Goal: Task Accomplishment & Management: Complete application form

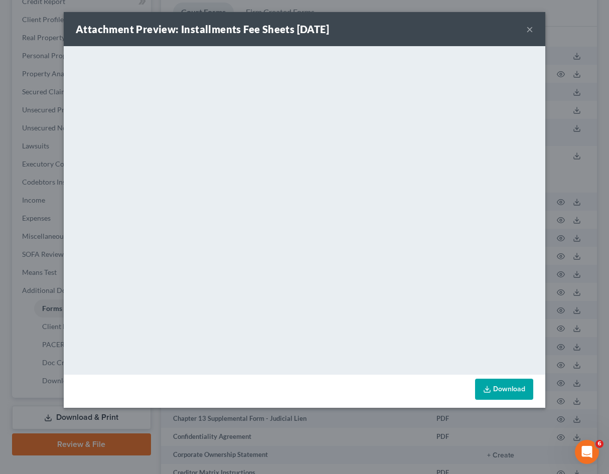
click at [55, 91] on div "Attachment Preview: Installments Fee Sheets [DATE] × <object ng-attr-data='[URL…" at bounding box center [304, 237] width 609 height 474
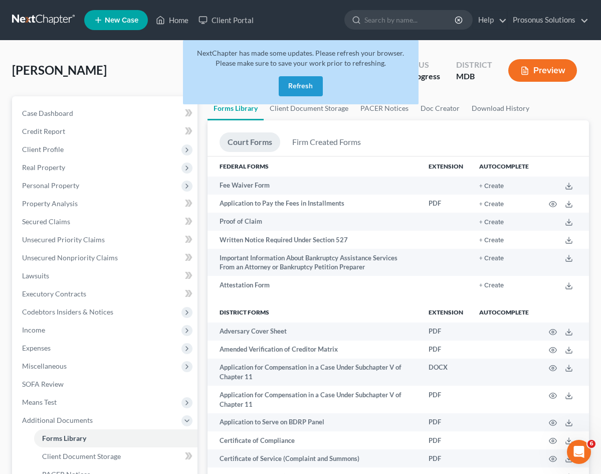
click at [38, 26] on link at bounding box center [44, 20] width 64 height 18
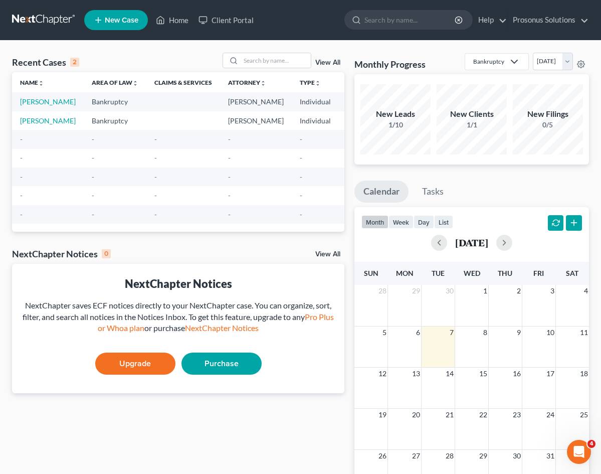
click at [109, 23] on span "New Case" at bounding box center [122, 21] width 34 height 8
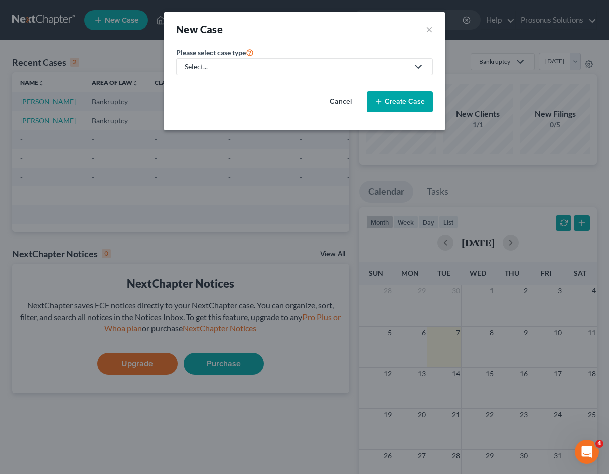
click at [325, 72] on link "Select..." at bounding box center [304, 66] width 257 height 17
click at [253, 89] on div "Bankruptcy" at bounding box center [223, 87] width 75 height 10
select select "11"
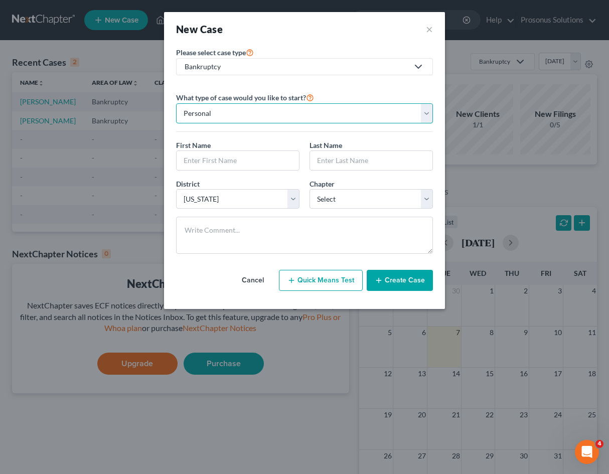
click at [301, 111] on select "Personal Business" at bounding box center [304, 113] width 257 height 20
click at [272, 164] on input "text" at bounding box center [238, 160] width 122 height 19
click at [219, 170] on input "text" at bounding box center [238, 160] width 122 height 19
paste input "James"
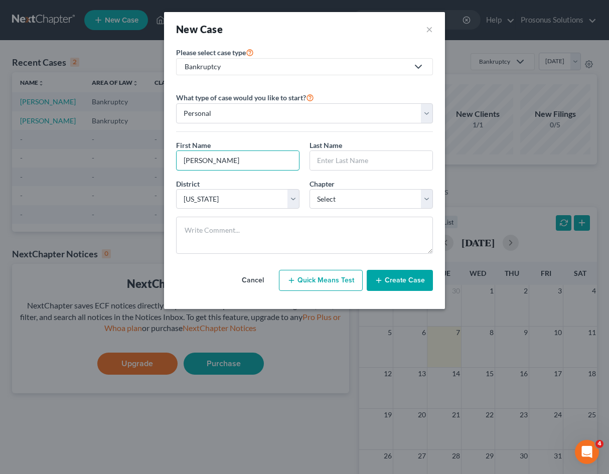
type input "James"
click at [321, 163] on input "text" at bounding box center [371, 160] width 122 height 19
paste input "Schwark"
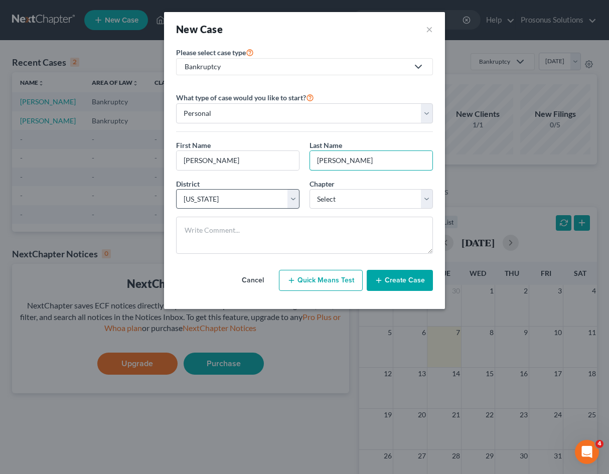
type input "Schwark"
click at [281, 198] on select "Select Alabama - Middle Alabama - Northern Alabama - Southern Alaska Arizona Ar…" at bounding box center [237, 199] width 123 height 20
select select "77"
click at [176, 189] on select "Select Alabama - Middle Alabama - Northern Alabama - Southern Alaska Arizona Ar…" at bounding box center [237, 199] width 123 height 20
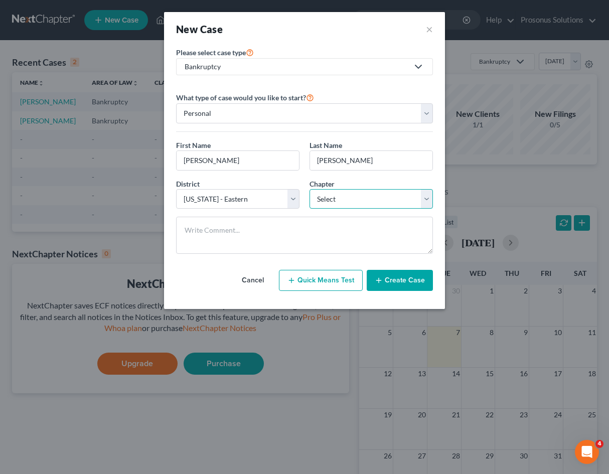
click at [336, 194] on select "Select 7 11 12 13" at bounding box center [371, 199] width 123 height 20
select select "0"
click at [310, 189] on select "Select 7 11 12 13" at bounding box center [371, 199] width 123 height 20
click at [274, 207] on select "Select Alabama - Middle Alabama - Northern Alabama - Southern Alaska Arizona Ar…" at bounding box center [237, 199] width 123 height 20
select select "80"
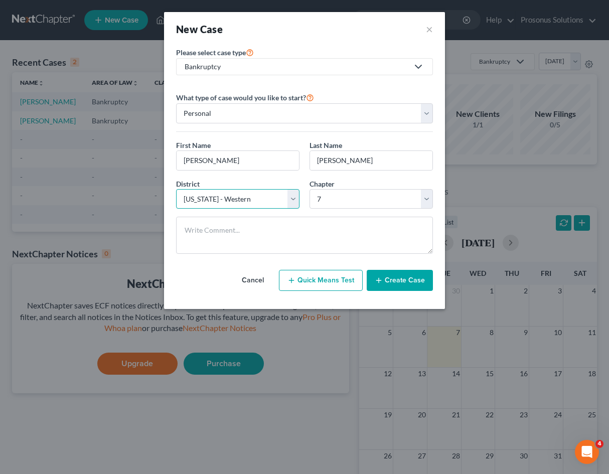
click at [176, 189] on select "Select Alabama - Middle Alabama - Northern Alabama - Southern Alaska Arizona Ar…" at bounding box center [237, 199] width 123 height 20
click at [226, 279] on div "Cancel Quick Means Test Create Case" at bounding box center [304, 280] width 257 height 37
click at [403, 277] on button "Create Case" at bounding box center [400, 280] width 66 height 21
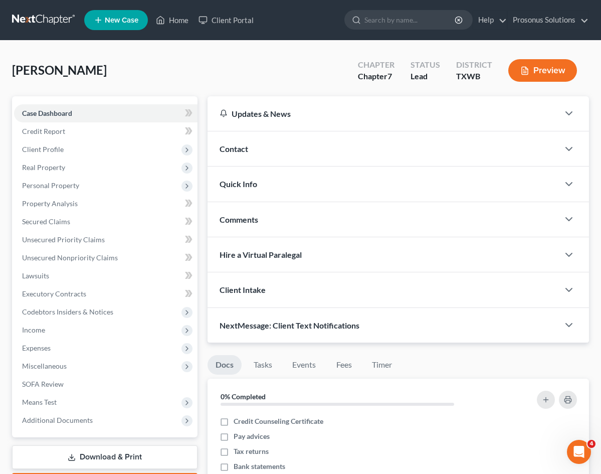
click at [276, 149] on div "Contact" at bounding box center [384, 148] width 352 height 35
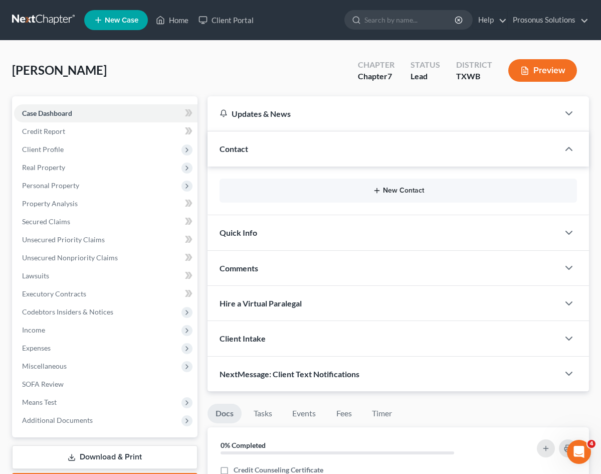
click at [290, 190] on button "New Contact" at bounding box center [399, 191] width 342 height 8
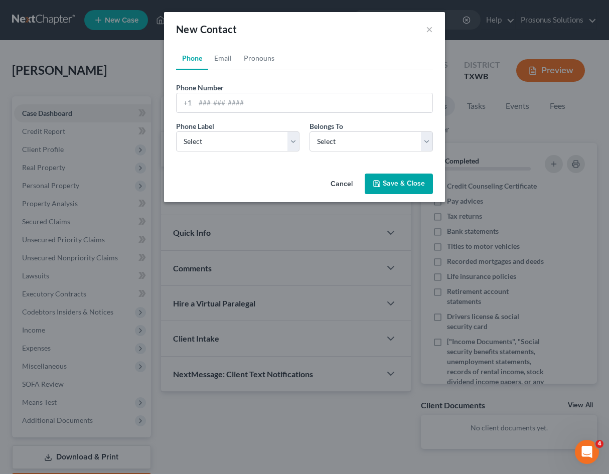
click at [338, 183] on button "Cancel" at bounding box center [342, 185] width 38 height 20
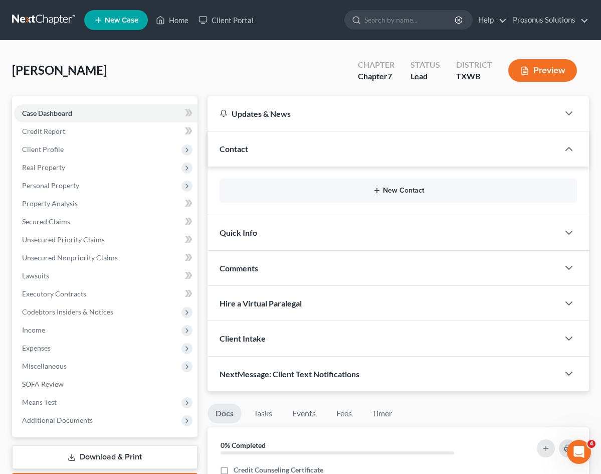
click at [322, 191] on button "New Contact" at bounding box center [399, 191] width 342 height 8
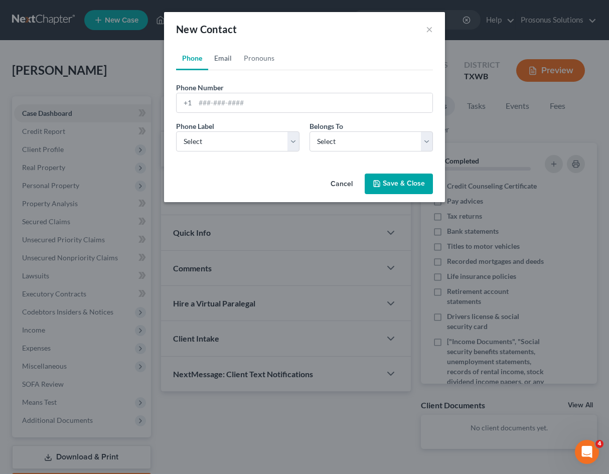
click at [223, 61] on link "Email" at bounding box center [223, 58] width 30 height 24
click at [344, 185] on button "Cancel" at bounding box center [342, 185] width 38 height 20
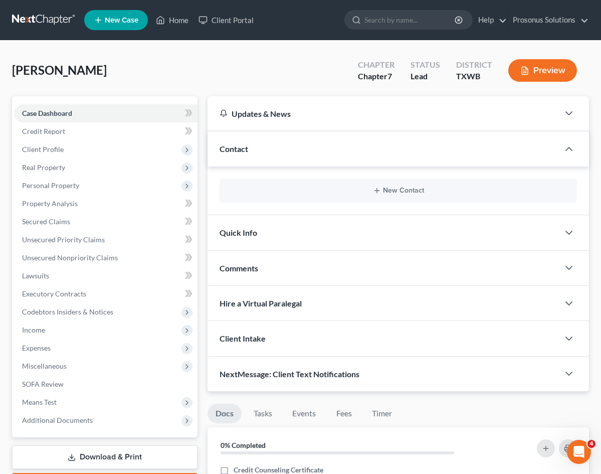
click at [269, 246] on div "Quick Info" at bounding box center [384, 232] width 352 height 35
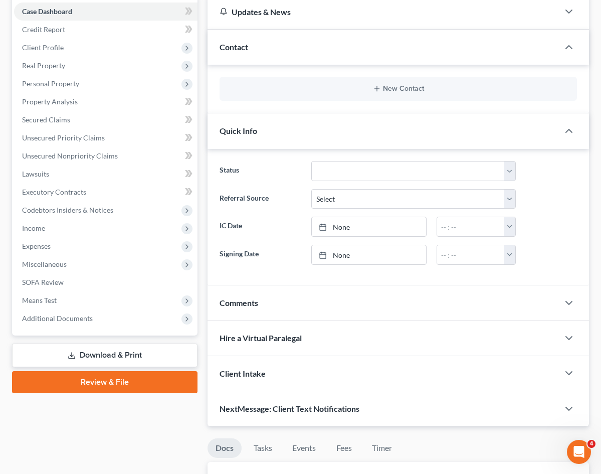
scroll to position [102, 0]
click at [285, 345] on div "Hire a Virtual Paralegal" at bounding box center [384, 337] width 352 height 35
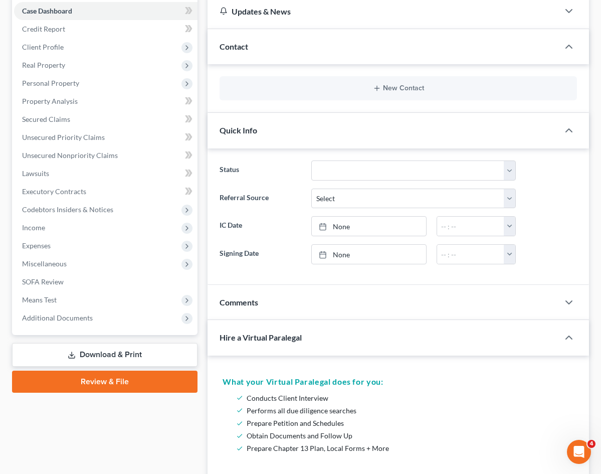
click at [285, 345] on div "Hire a Virtual Paralegal" at bounding box center [377, 337] width 338 height 35
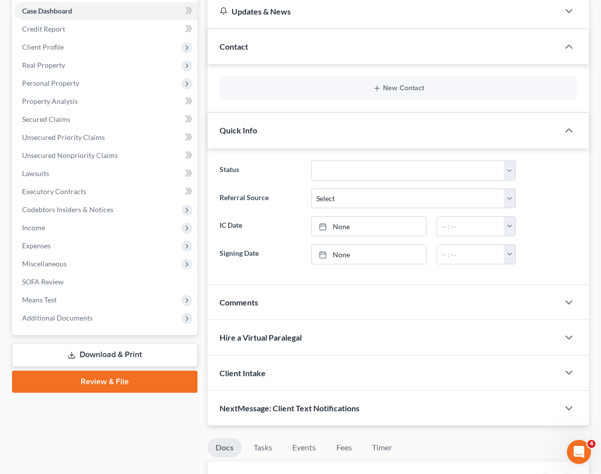
click at [286, 382] on div "Client Intake" at bounding box center [384, 373] width 352 height 35
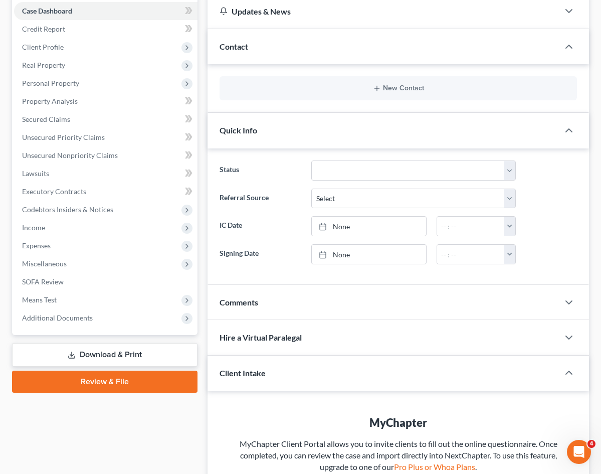
click at [287, 381] on div "Client Intake" at bounding box center [377, 373] width 338 height 35
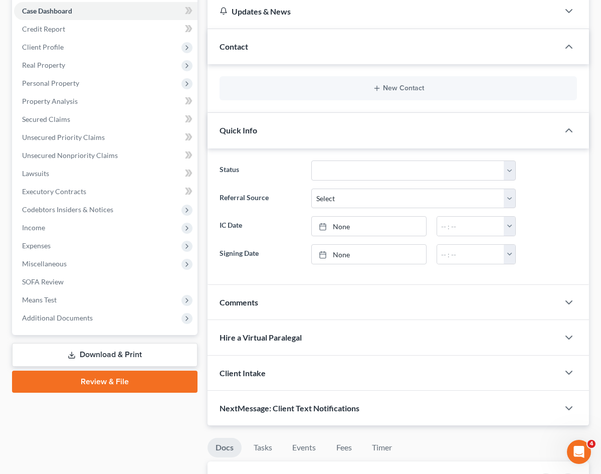
click at [283, 413] on span "NextMessage: Client Text Notifications" at bounding box center [290, 408] width 140 height 10
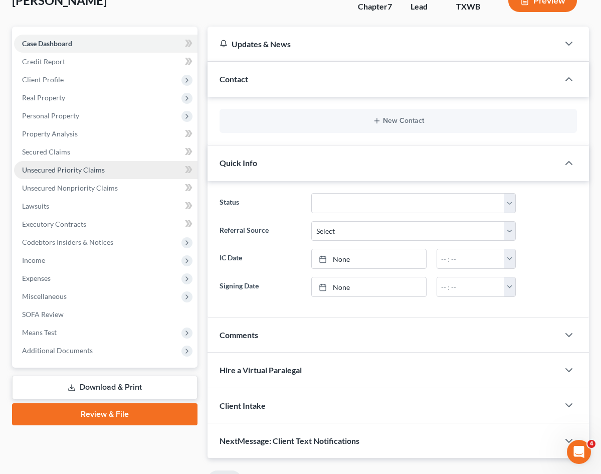
scroll to position [52, 0]
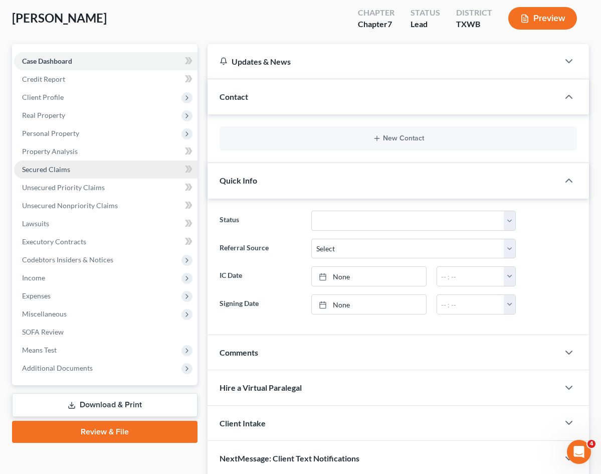
click at [42, 169] on span "Secured Claims" at bounding box center [46, 169] width 48 height 9
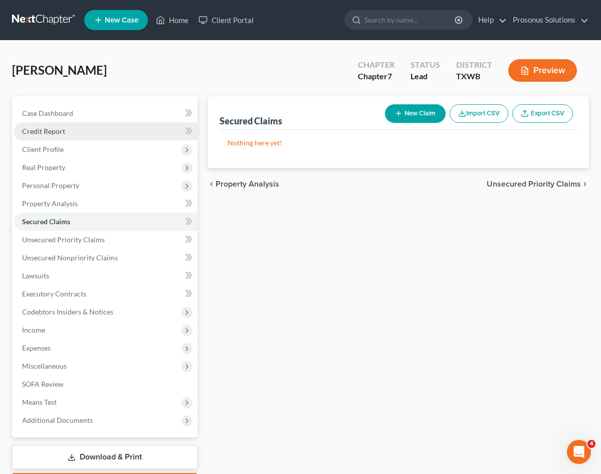
click at [52, 134] on span "Credit Report" at bounding box center [43, 131] width 43 height 9
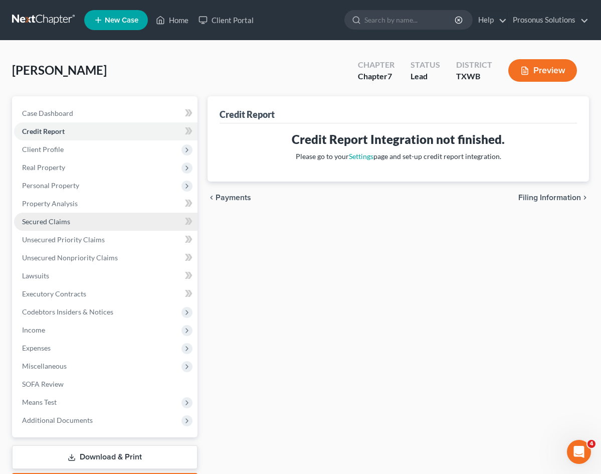
click at [50, 226] on link "Secured Claims" at bounding box center [106, 222] width 184 height 18
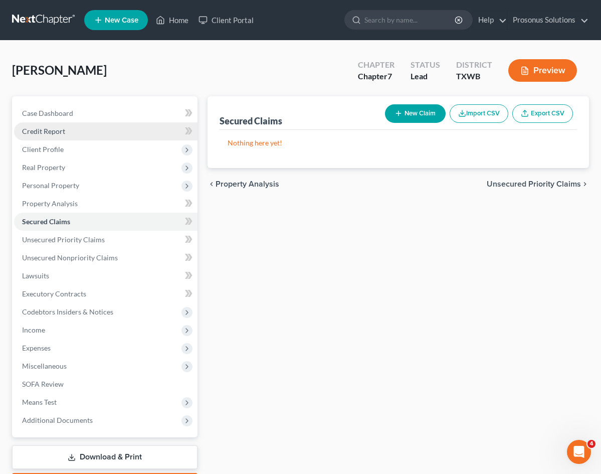
click at [55, 132] on span "Credit Report" at bounding box center [43, 131] width 43 height 9
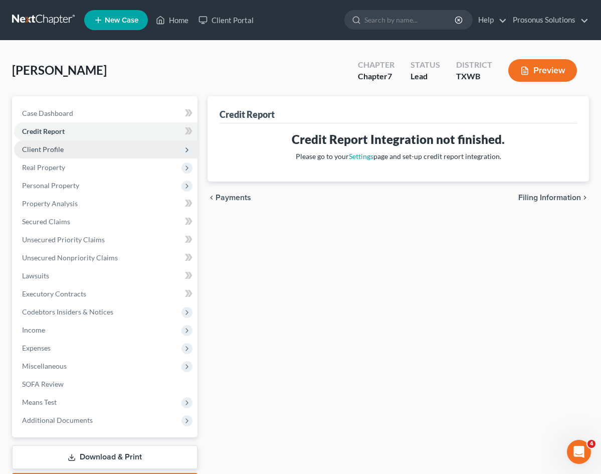
click at [51, 147] on span "Client Profile" at bounding box center [43, 149] width 42 height 9
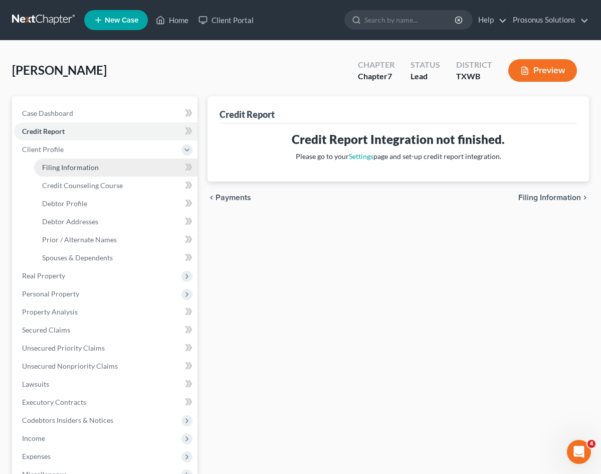
click at [65, 167] on span "Filing Information" at bounding box center [70, 167] width 57 height 9
select select "1"
select select "0"
select select "80"
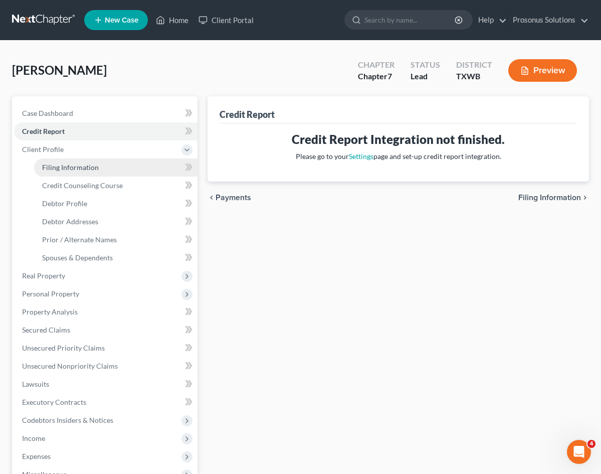
select select "0"
select select "45"
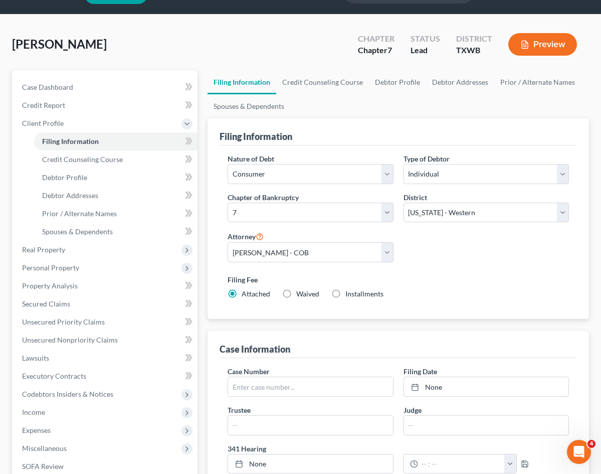
scroll to position [50, 0]
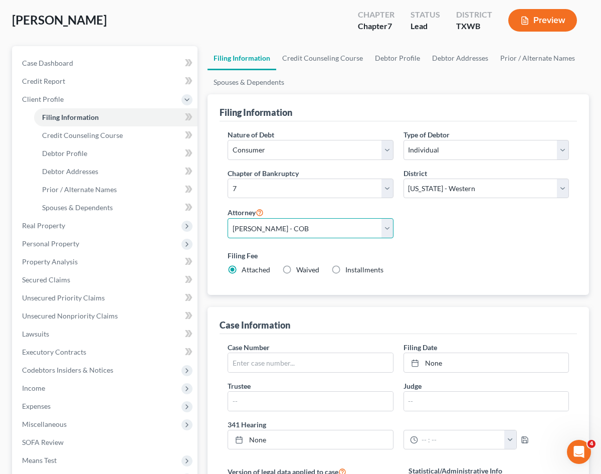
click at [268, 218] on select "Select Trey Manley - COB" at bounding box center [311, 228] width 166 height 20
click at [380, 250] on label "Filing Fee" at bounding box center [399, 255] width 342 height 11
click at [346, 265] on label "Installments Installments" at bounding box center [365, 270] width 38 height 10
click at [350, 265] on input "Installments Installments" at bounding box center [353, 268] width 7 height 7
radio input "true"
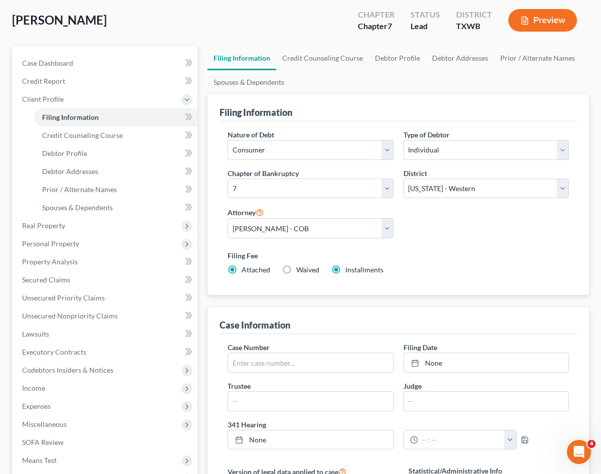
radio input "false"
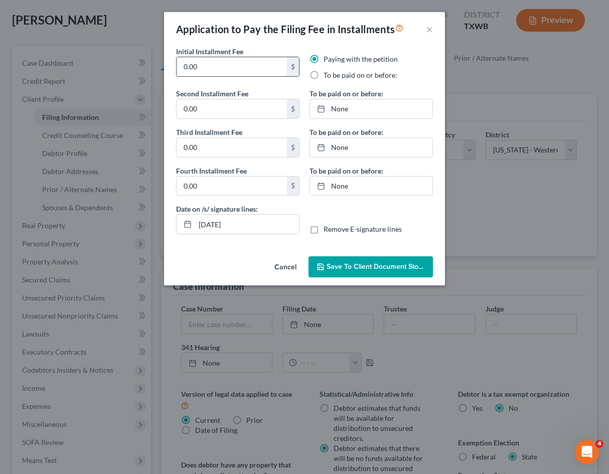
click at [254, 69] on input "0.00" at bounding box center [232, 66] width 110 height 19
click at [518, 230] on div "Application to Pay the Filing Fee in Installments × Initial Installment Fee 0.0…" at bounding box center [304, 237] width 609 height 474
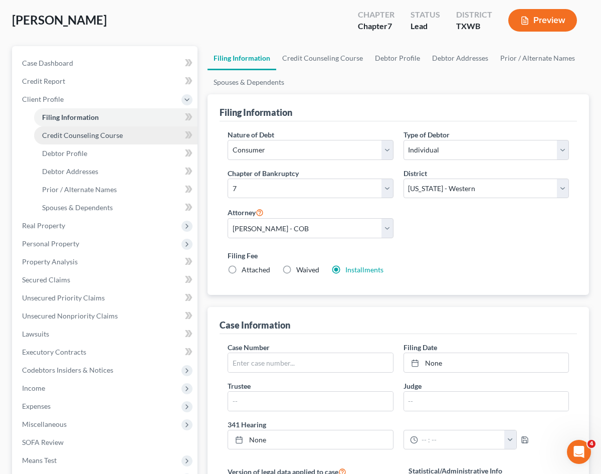
click at [87, 137] on span "Credit Counseling Course" at bounding box center [82, 135] width 81 height 9
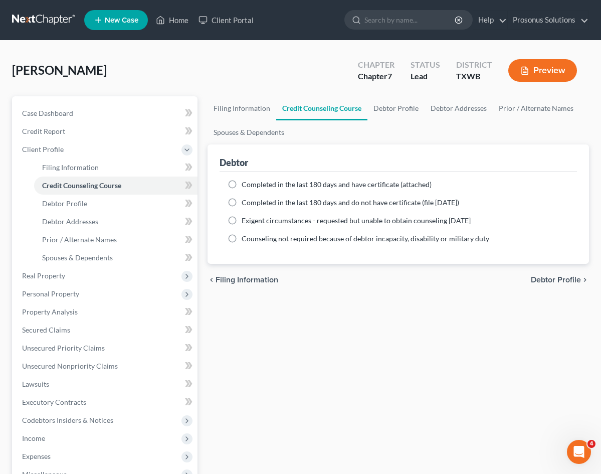
click at [242, 185] on label "Completed in the last 180 days and have certificate (attached)" at bounding box center [337, 185] width 190 height 10
click at [246, 185] on input "Completed in the last 180 days and have certificate (attached)" at bounding box center [249, 183] width 7 height 7
radio input "true"
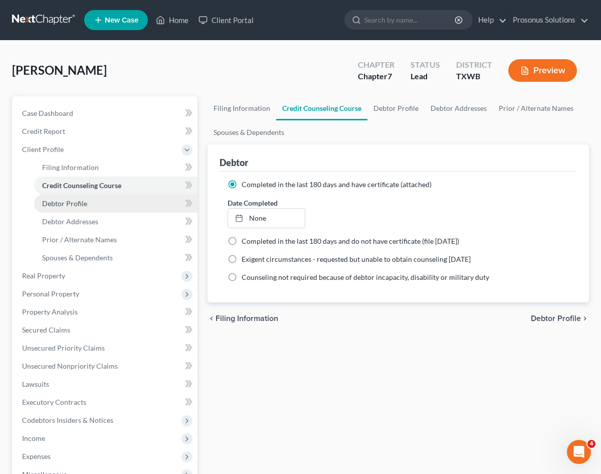
click at [77, 205] on span "Debtor Profile" at bounding box center [64, 203] width 45 height 9
select select "0"
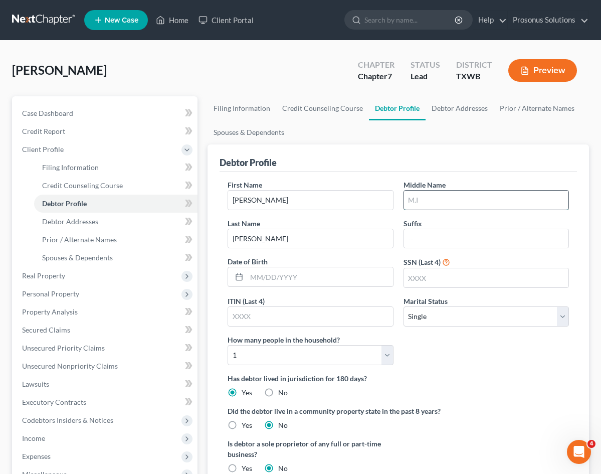
click at [404, 196] on input "text" at bounding box center [486, 200] width 165 height 19
type input "Erin"
click at [404, 268] on input "text" at bounding box center [486, 277] width 165 height 19
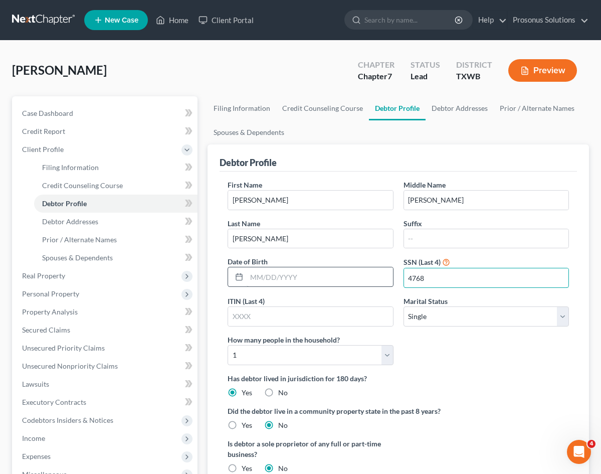
type input "4768"
click at [247, 267] on input "text" at bounding box center [320, 276] width 146 height 19
type input "01/07/1974"
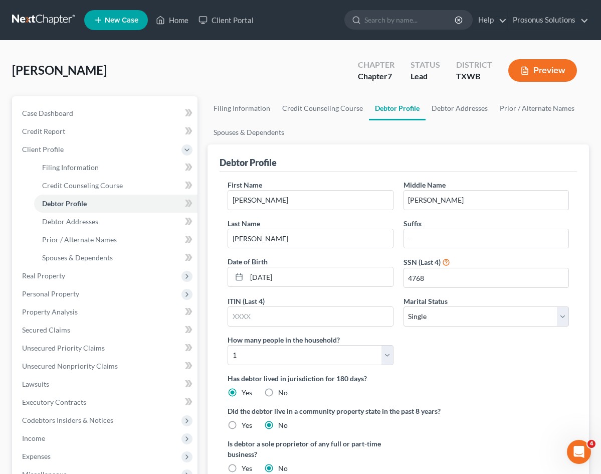
click at [343, 373] on label "Has debtor lived in jurisdiction for 180 days?" at bounding box center [399, 378] width 342 height 11
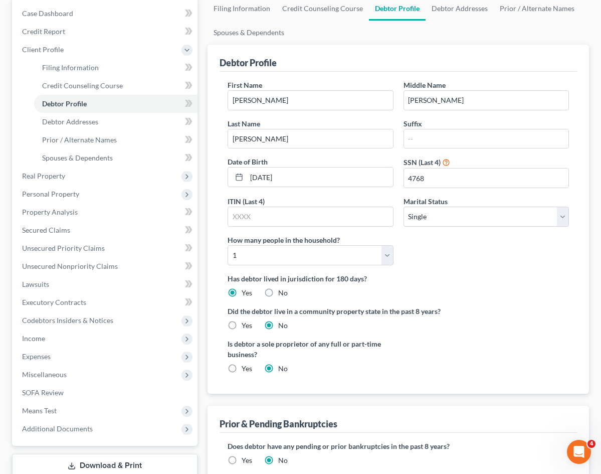
scroll to position [100, 0]
drag, startPoint x: 187, startPoint y: 194, endPoint x: 419, endPoint y: 195, distance: 231.8
click at [419, 195] on div "First Name James Middle Name Erin Last Name Schwark Suffix Date of Birth 01/07/…" at bounding box center [399, 232] width 358 height 322
copy label "Did the debtor live in a community property state in the past 8 years?"
click at [289, 273] on div "Has debtor lived in jurisdiction for 180 days? Yes No Debtor must reside in jur…" at bounding box center [399, 285] width 342 height 25
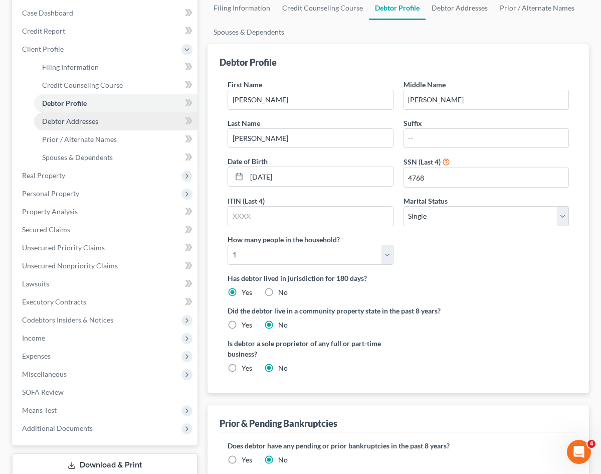
click at [82, 121] on span "Debtor Addresses" at bounding box center [70, 121] width 56 height 9
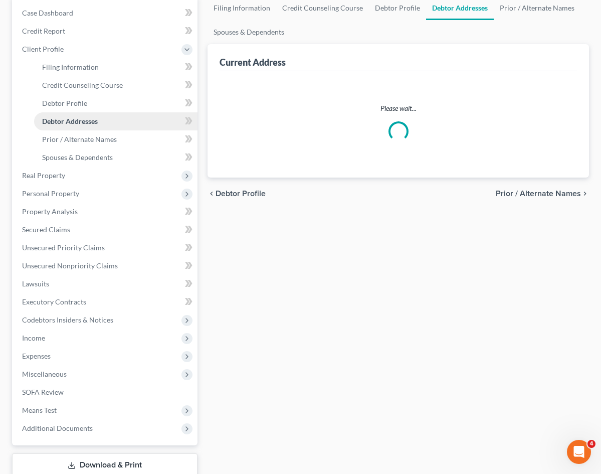
scroll to position [4, 0]
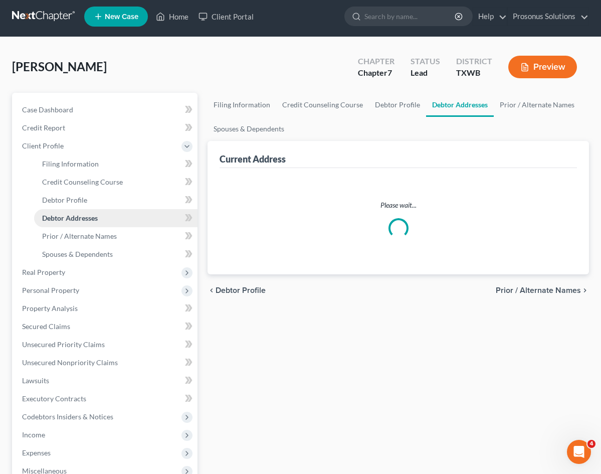
select select "0"
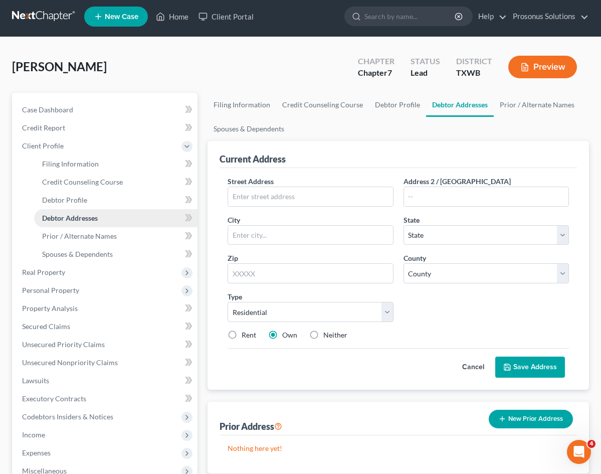
scroll to position [0, 0]
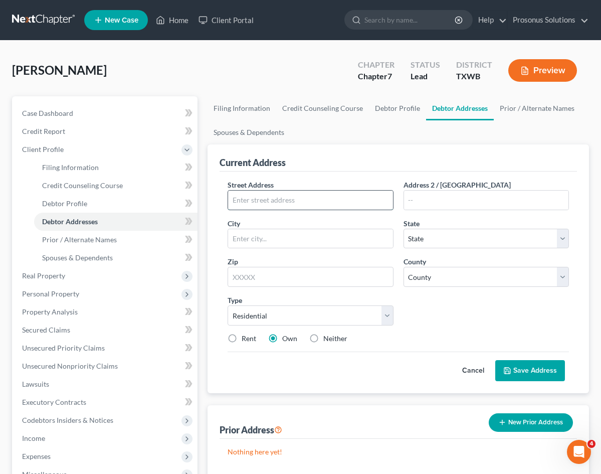
click at [228, 200] on input "text" at bounding box center [310, 200] width 165 height 19
paste input "1401 Patricia Dr"
type input "1401 Patricia Dr"
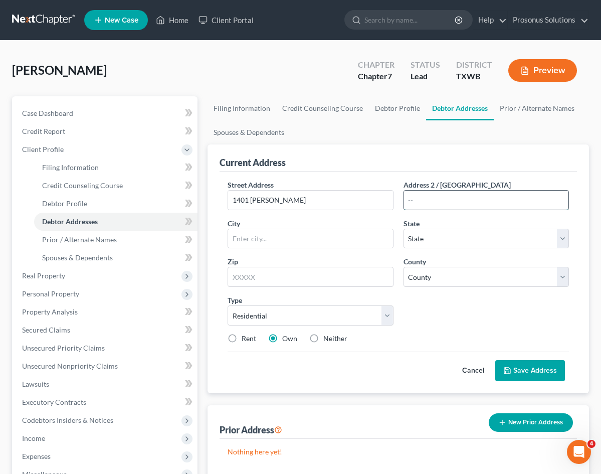
click at [404, 202] on input "text" at bounding box center [486, 200] width 165 height 19
type input "Apt 801"
drag, startPoint x: 309, startPoint y: 284, endPoint x: 332, endPoint y: 274, distance: 25.0
click at [312, 352] on div "Cancel Save Address" at bounding box center [399, 367] width 342 height 30
click at [393, 229] on input "text" at bounding box center [310, 238] width 165 height 19
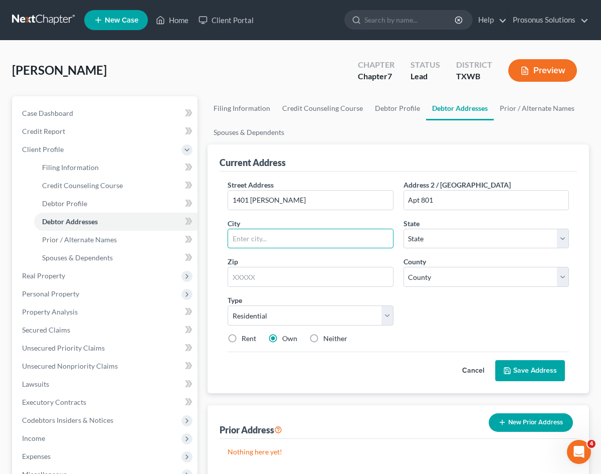
paste input "San Antonio"
type input "San Antonio"
click at [517, 229] on select "State AL AK AR AZ CA CO CT DE DC FL GA GU HI ID IL IN IA KS KY LA ME MD MA MI M…" at bounding box center [487, 239] width 166 height 20
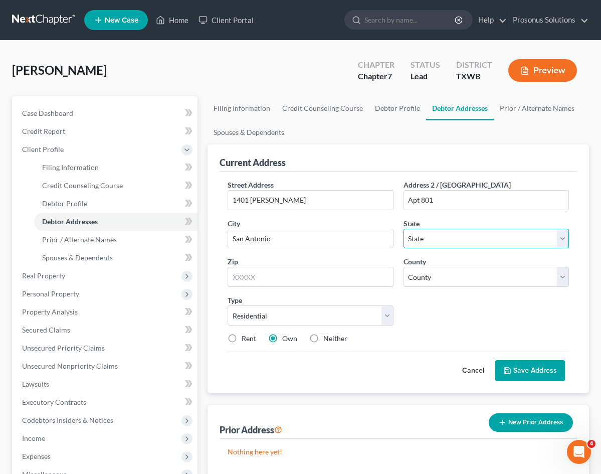
select select "45"
click at [479, 229] on select "State AL AK AR AZ CA CO CT DE DC FL GA GU HI ID IL IN IA KS KY LA ME MD MA MI M…" at bounding box center [487, 239] width 166 height 20
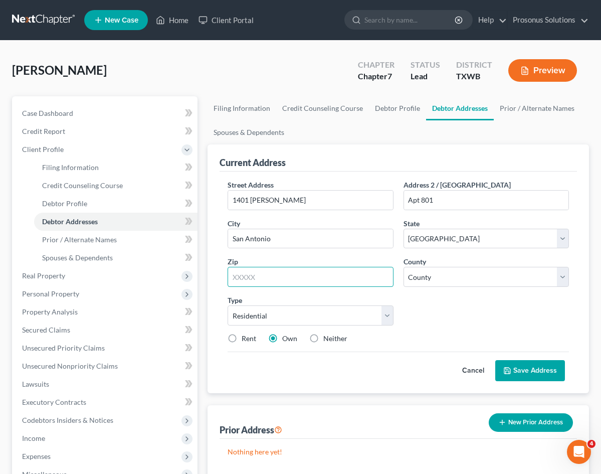
click at [232, 267] on input "text" at bounding box center [311, 277] width 166 height 20
type input "78213"
click at [336, 250] on div "Street Address * 1401 Patricia Dr Address 2 / PO Box Apt 801 City * San Antonio…" at bounding box center [399, 266] width 352 height 172
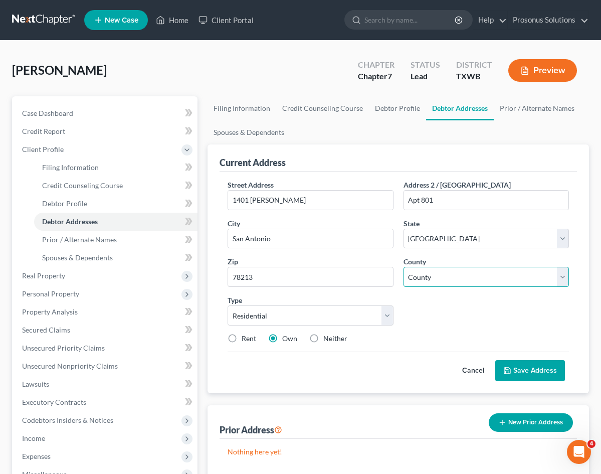
click at [404, 267] on select "County Anderson County Andrews County Angelina County Aransas County Archer Cou…" at bounding box center [487, 277] width 166 height 20
select select "14"
click at [404, 267] on select "County Anderson County Andrews County Angelina County Aransas County Archer Cou…" at bounding box center [487, 277] width 166 height 20
click at [347, 334] on div "Rent Own Neither" at bounding box center [399, 339] width 352 height 10
click at [330, 352] on div "Cancel Save Address" at bounding box center [399, 367] width 342 height 30
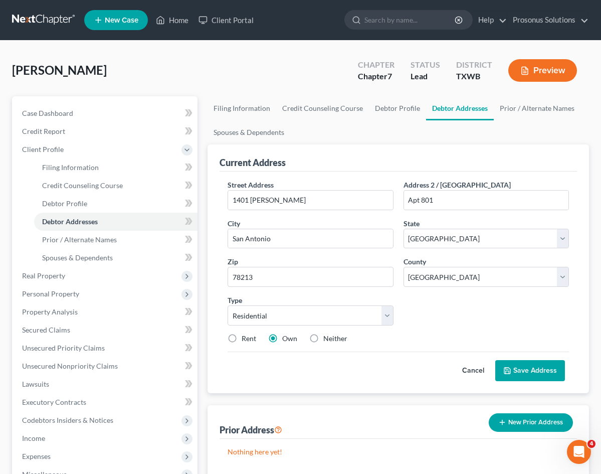
click at [242, 334] on label "Rent" at bounding box center [249, 339] width 15 height 10
click at [246, 334] on input "Rent" at bounding box center [249, 337] width 7 height 7
radio input "true"
click at [534, 360] on button "Save Address" at bounding box center [531, 370] width 70 height 21
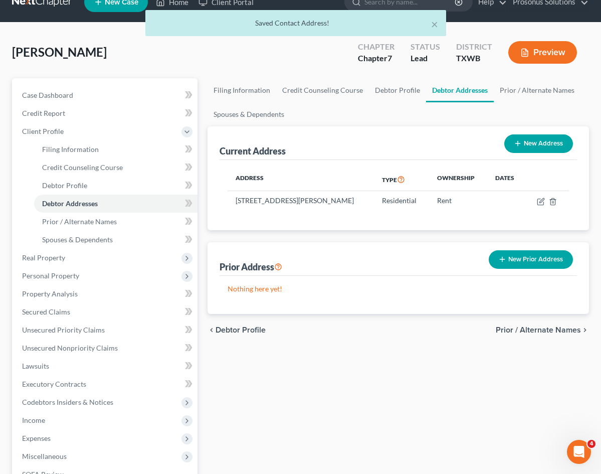
scroll to position [17, 0]
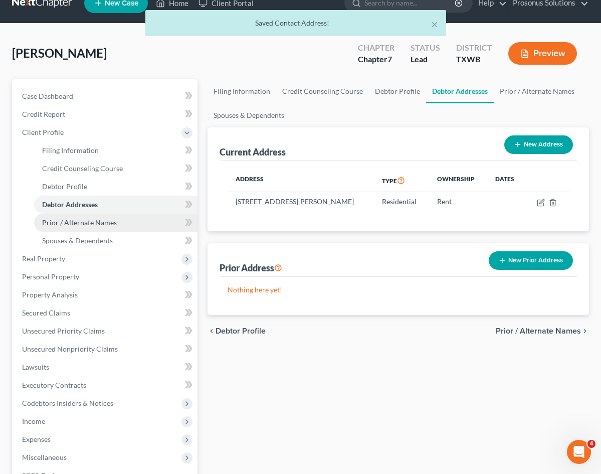
click at [82, 225] on span "Prior / Alternate Names" at bounding box center [79, 222] width 75 height 9
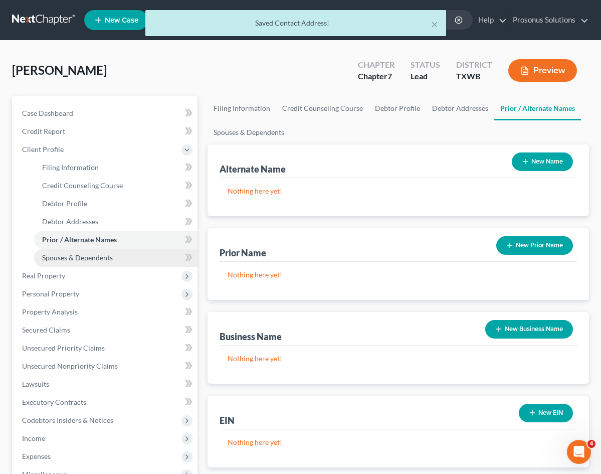
click at [84, 260] on span "Spouses & Dependents" at bounding box center [77, 257] width 71 height 9
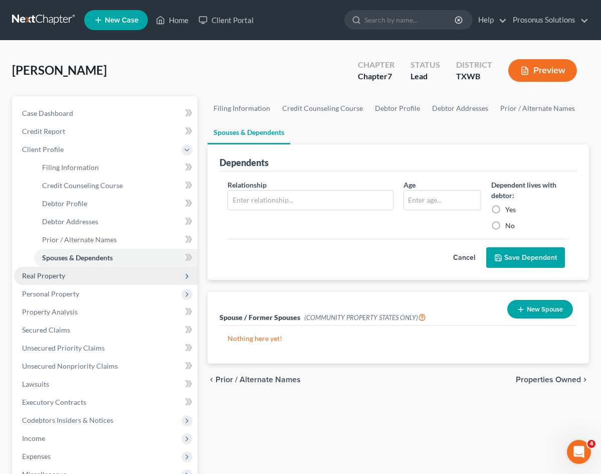
click at [66, 274] on span "Real Property" at bounding box center [106, 276] width 184 height 18
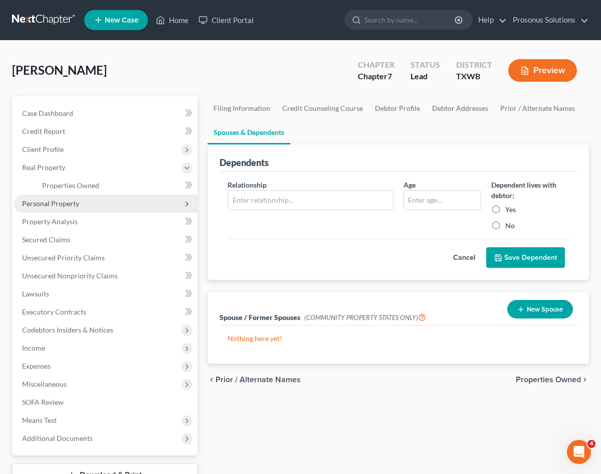
click at [60, 209] on span "Personal Property" at bounding box center [106, 204] width 184 height 18
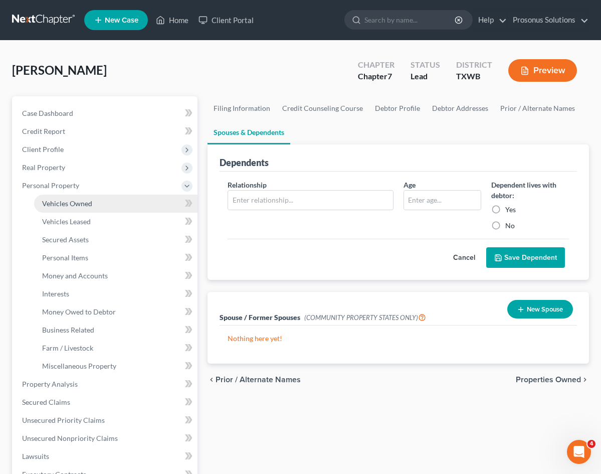
click at [82, 203] on span "Vehicles Owned" at bounding box center [67, 203] width 50 height 9
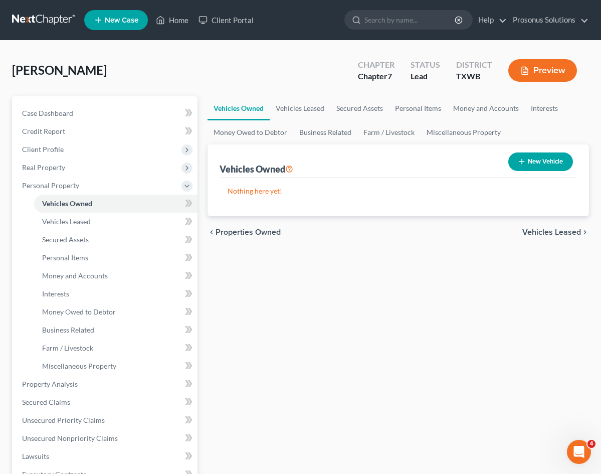
click at [242, 250] on div "Vehicles Owned Vehicles Leased Secured Assets Personal Items Money and Accounts…" at bounding box center [399, 385] width 392 height 579
click at [292, 266] on div "Vehicles Owned Vehicles Leased Secured Assets Personal Items Money and Accounts…" at bounding box center [399, 385] width 392 height 579
click at [520, 163] on icon "button" at bounding box center [522, 162] width 8 height 8
select select "0"
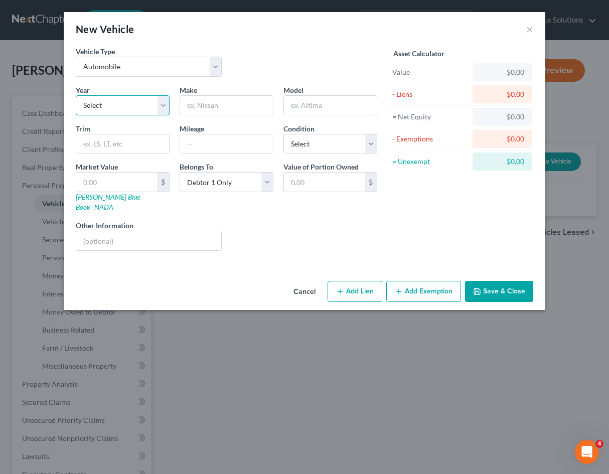
click at [139, 111] on select "Select 2026 2025 2024 2023 2022 2021 2020 2019 2018 2017 2016 2015 2014 2013 20…" at bounding box center [123, 105] width 94 height 20
click at [129, 109] on select "Select 2026 2025 2024 2023 2022 2021 2020 2019 2018 2017 2016 2015 2014 2013 20…" at bounding box center [123, 105] width 94 height 20
select select "14"
click at [76, 95] on select "Select 2026 2025 2024 2023 2022 2021 2020 2019 2018 2017 2016 2015 2014 2013 20…" at bounding box center [123, 105] width 94 height 20
click at [213, 109] on input "text" at bounding box center [226, 105] width 93 height 19
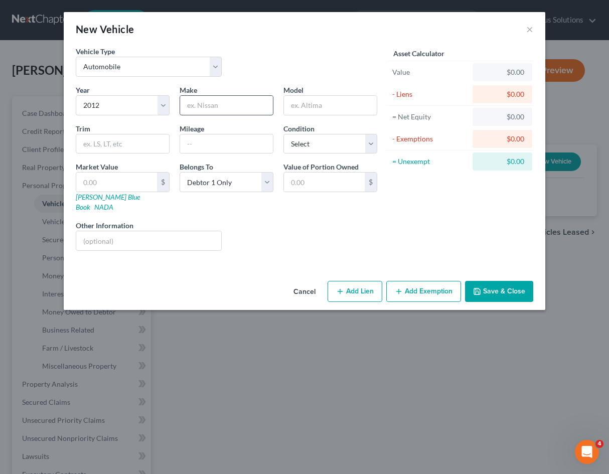
click at [230, 100] on input "text" at bounding box center [226, 105] width 93 height 19
paste input "Chevrolet"
type input "Chevrolet"
click at [326, 109] on input "text" at bounding box center [330, 105] width 93 height 19
paste input "Malibu"
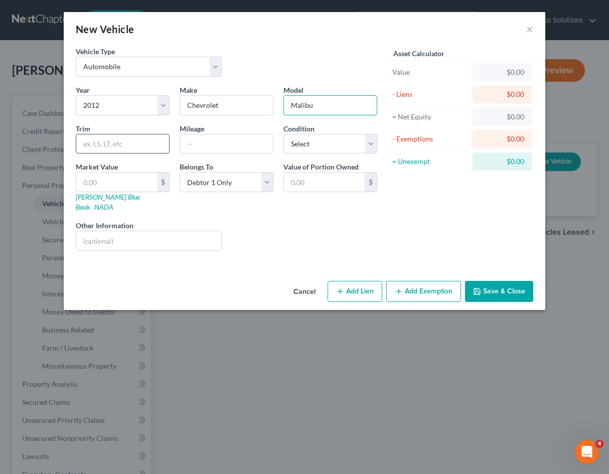
type input "Malibu"
click at [127, 144] on input "text" at bounding box center [122, 143] width 93 height 19
click at [217, 144] on input "text" at bounding box center [226, 143] width 93 height 19
type input "189000"
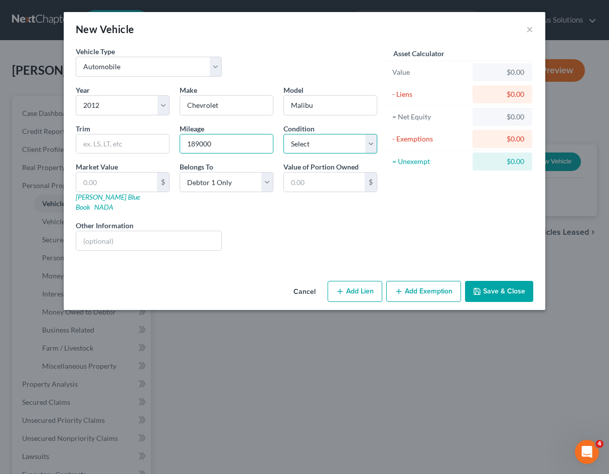
click at [312, 147] on select "Select Excellent Very Good Good Fair Poor" at bounding box center [330, 144] width 94 height 20
click at [283, 134] on select "Select Excellent Very Good Good Fair Poor" at bounding box center [330, 144] width 94 height 20
click at [316, 146] on select "Select Excellent Very Good Good Fair Poor" at bounding box center [330, 144] width 94 height 20
select select "4"
click at [283, 134] on select "Select Excellent Very Good Good Fair Poor" at bounding box center [330, 144] width 94 height 20
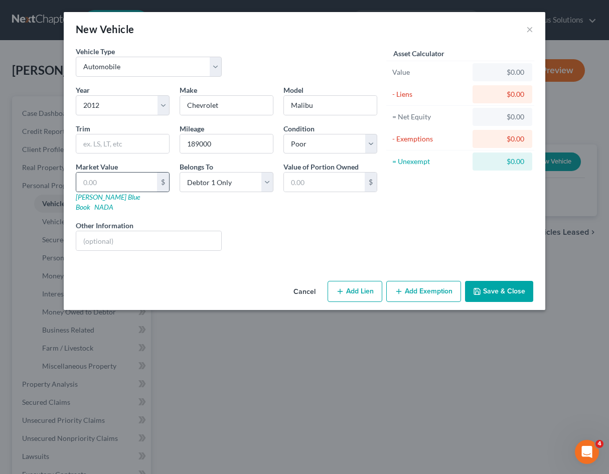
click at [158, 184] on div "$" at bounding box center [163, 182] width 12 height 19
click at [135, 182] on input "text" at bounding box center [116, 182] width 81 height 19
type input "1"
type input "1.00"
type input "15"
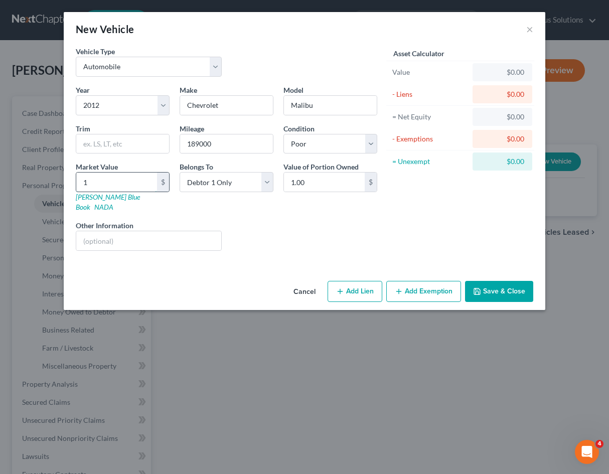
type input "15.00"
type input "150"
type input "150.00"
type input "1500"
type input "1,500.00"
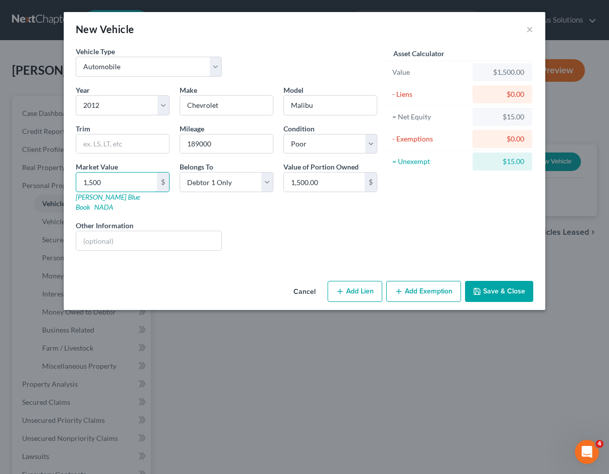
type input "1,500"
click at [303, 220] on div "Liens Select" at bounding box center [305, 235] width 156 height 31
click at [509, 282] on button "Save & Close" at bounding box center [499, 291] width 68 height 21
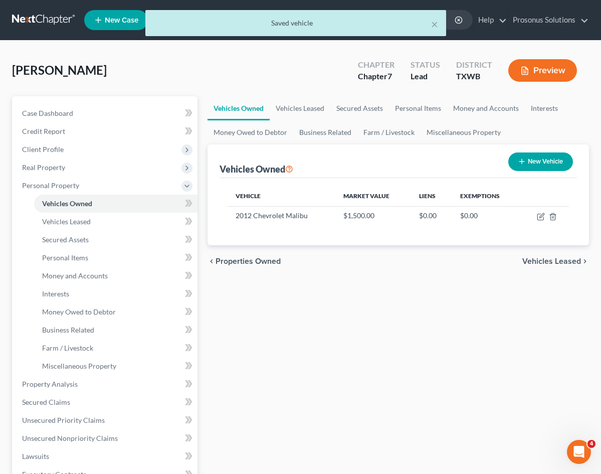
click at [541, 166] on button "New Vehicle" at bounding box center [541, 161] width 65 height 19
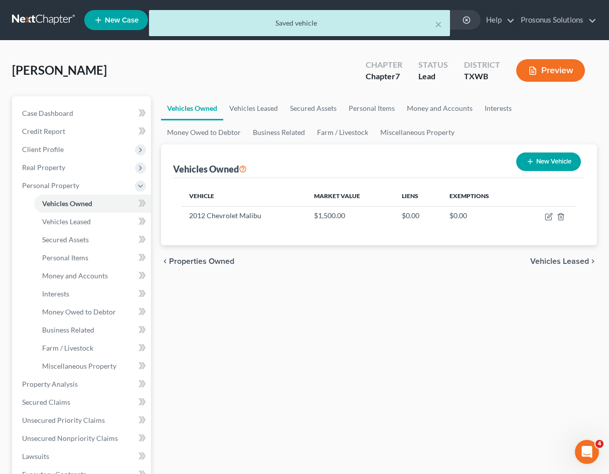
select select "0"
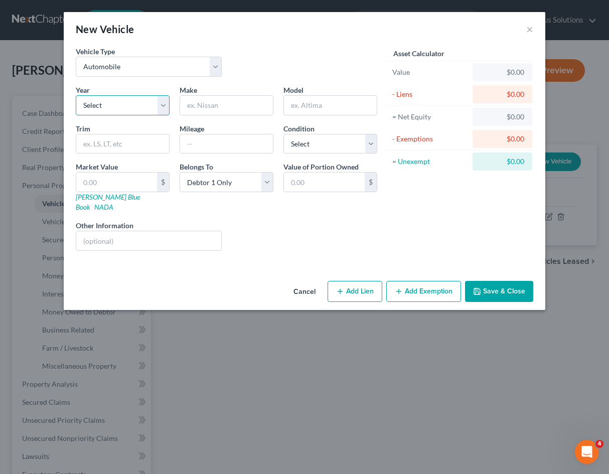
click at [117, 107] on select "Select 2026 2025 2024 2023 2022 2021 2020 2019 2018 2017 2016 2015 2014 2013 20…" at bounding box center [123, 105] width 94 height 20
click at [76, 95] on select "Select 2026 2025 2024 2023 2022 2021 2020 2019 2018 2017 2016 2015 2014 2013 20…" at bounding box center [123, 105] width 94 height 20
select select "17"
click at [211, 99] on input "text" at bounding box center [226, 105] width 93 height 19
paste input "Infiniti"
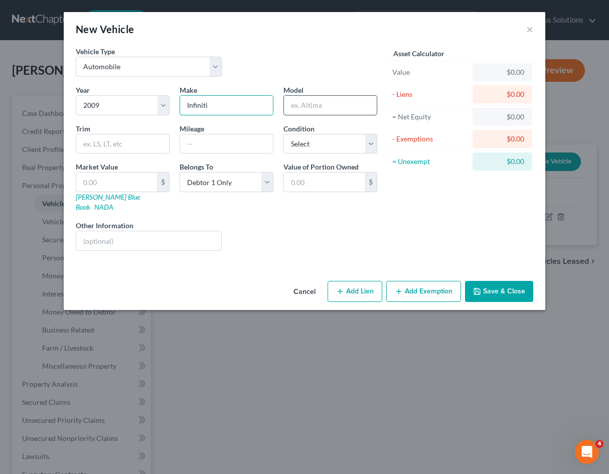
type input "Infiniti"
click at [324, 108] on input "text" at bounding box center [330, 105] width 93 height 19
click at [316, 106] on input "text" at bounding box center [330, 105] width 93 height 19
paste input "G37"
type input "G37"
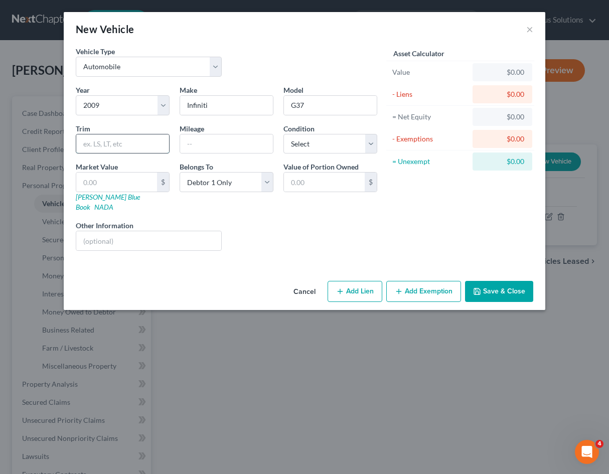
click at [120, 140] on input "text" at bounding box center [122, 143] width 93 height 19
click at [214, 153] on input "text" at bounding box center [226, 143] width 93 height 19
type input "220154"
click at [313, 139] on select "Select Excellent Very Good Good Fair Poor" at bounding box center [330, 144] width 94 height 20
select select "4"
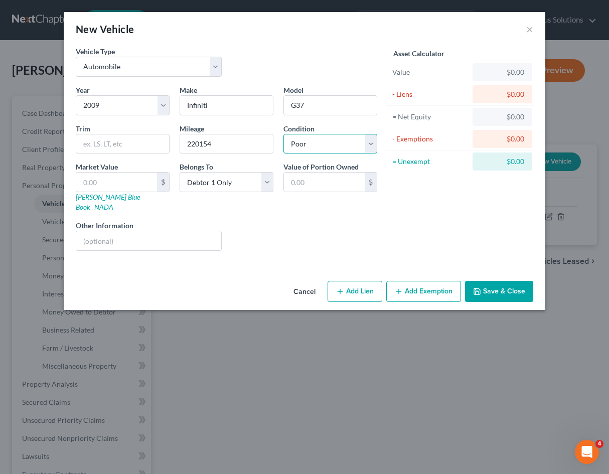
click at [283, 134] on select "Select Excellent Very Good Good Fair Poor" at bounding box center [330, 144] width 94 height 20
click at [140, 184] on input "text" at bounding box center [116, 182] width 81 height 19
type input "1"
type input "1.00"
type input "17"
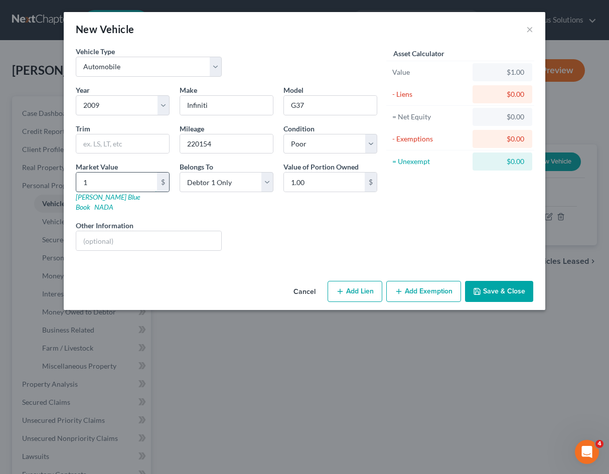
type input "17.00"
type input "170"
type input "170.00"
type input "1700"
type input "1,700.00"
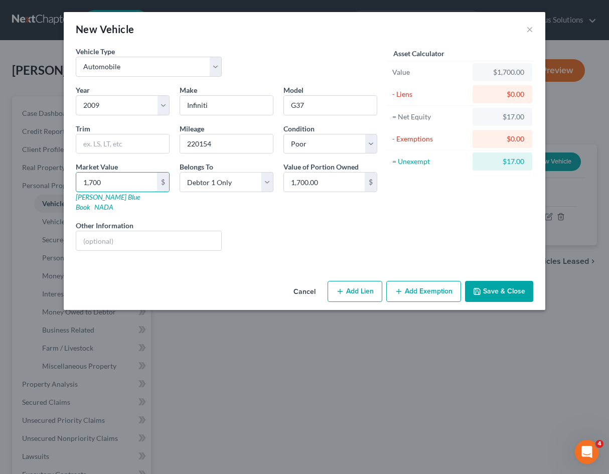
drag, startPoint x: 121, startPoint y: 180, endPoint x: 67, endPoint y: 187, distance: 54.6
click at [67, 187] on div "Vehicle Type Select Automobile Truck Trailer Watercraft Aircraft Motor Home Atv…" at bounding box center [305, 161] width 482 height 231
type input "4"
type input "4.00"
type input "40"
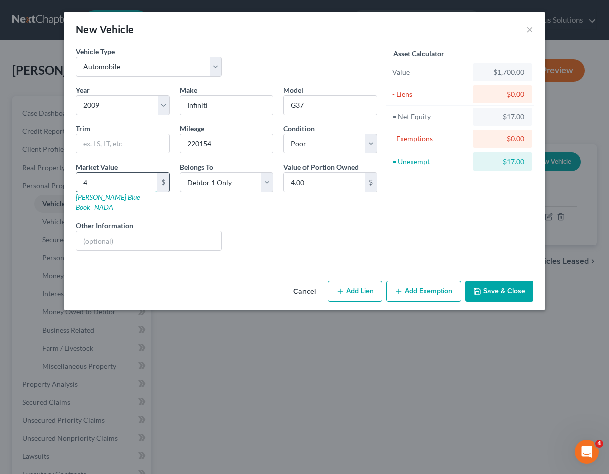
type input "40.00"
type input "400"
type input "400.00"
type input "4000"
type input "4,000.00"
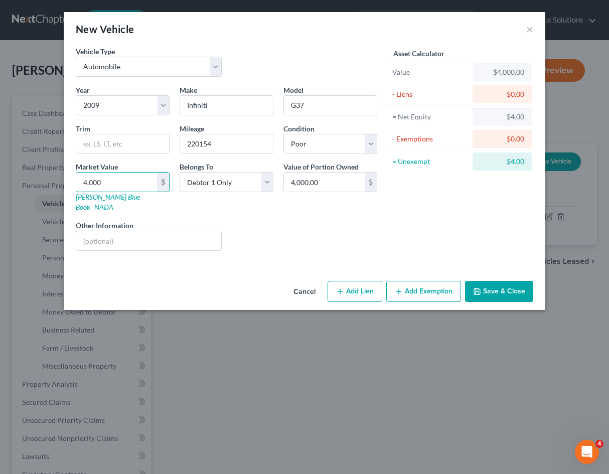
click at [309, 222] on div "Liens Select" at bounding box center [305, 235] width 156 height 31
type input "1"
type input "1.00"
type input "15"
type input "15.00"
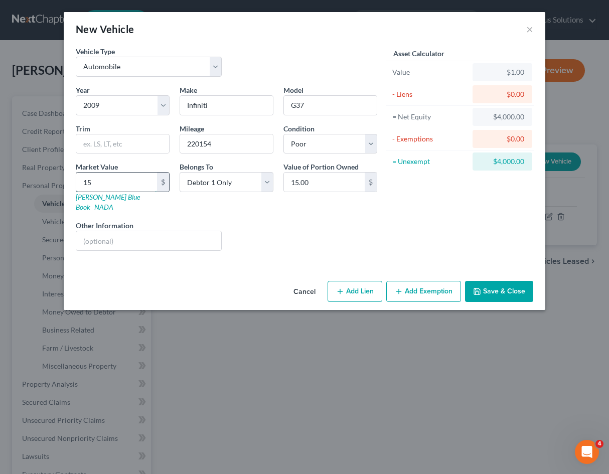
type input "150"
type input "150.00"
type input "1500"
type input "1,500.00"
type input "1,500"
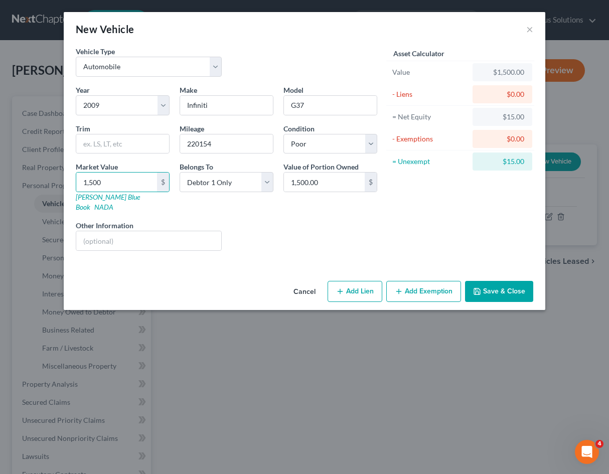
click at [271, 220] on div "Liens Select" at bounding box center [305, 235] width 156 height 31
click at [274, 207] on div "Year Select 2026 2025 2024 2023 2022 2021 2020 2019 2018 2017 2016 2015 2014 20…" at bounding box center [227, 172] width 312 height 174
click at [519, 281] on button "Save & Close" at bounding box center [499, 291] width 68 height 21
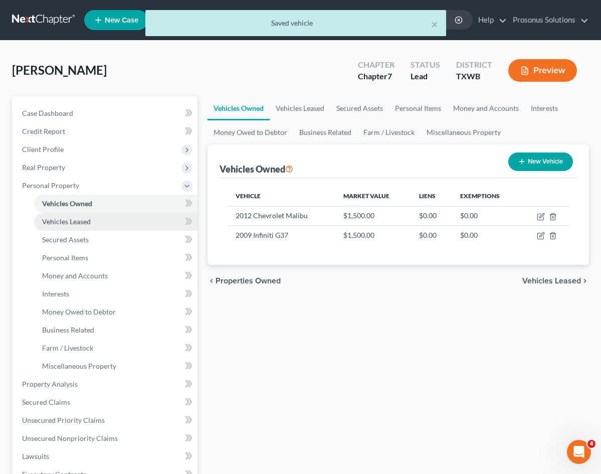
click at [67, 224] on span "Vehicles Leased" at bounding box center [66, 221] width 49 height 9
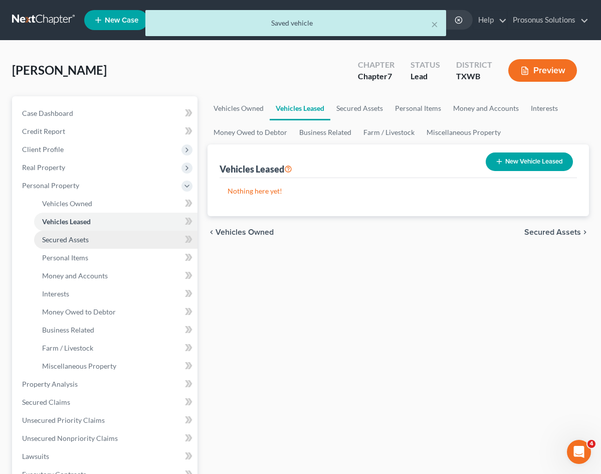
click at [84, 243] on span "Secured Assets" at bounding box center [65, 239] width 47 height 9
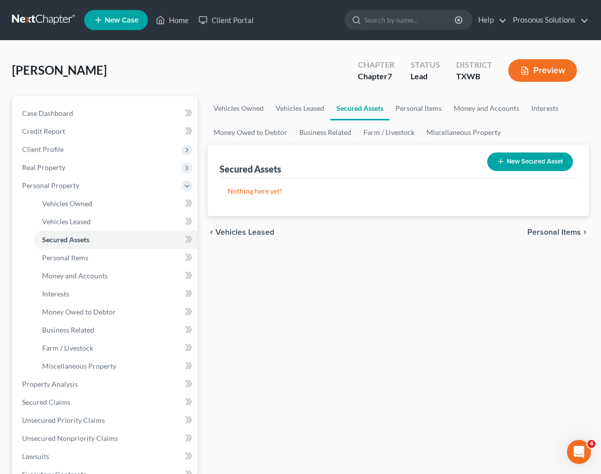
click at [262, 326] on div "Vehicles Owned Vehicles Leased Secured Assets Personal Items Money and Accounts…" at bounding box center [399, 385] width 392 height 579
click at [211, 133] on link "Money Owed to Debtor" at bounding box center [251, 132] width 86 height 24
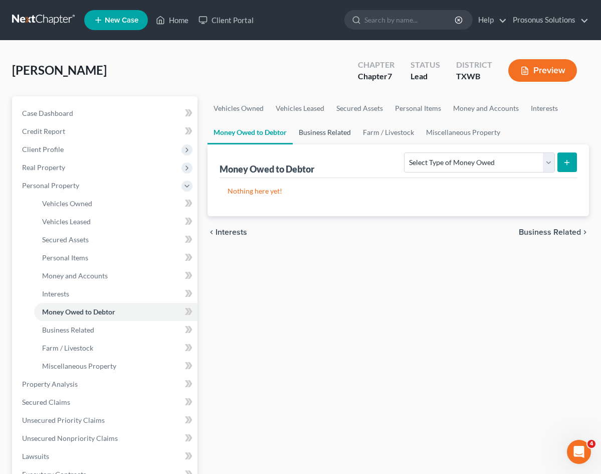
click at [295, 132] on link "Business Related" at bounding box center [325, 132] width 64 height 24
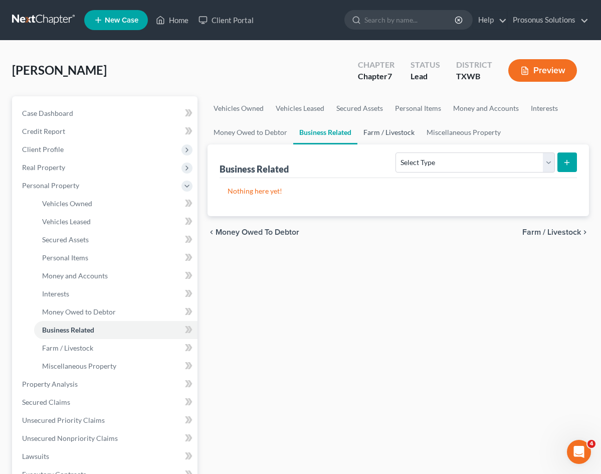
click at [360, 132] on link "Farm / Livestock" at bounding box center [389, 132] width 63 height 24
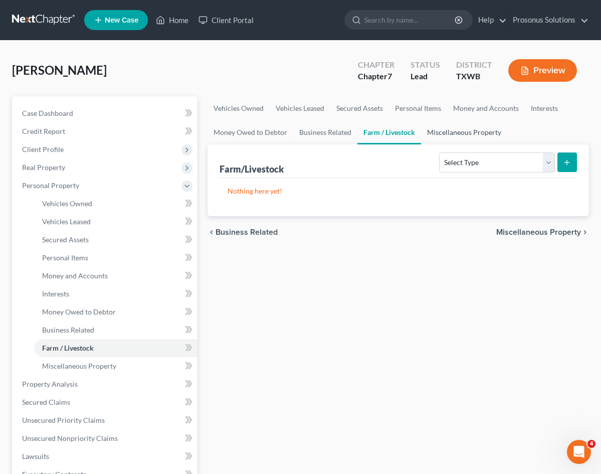
click at [421, 133] on link "Miscellaneous Property" at bounding box center [464, 132] width 86 height 24
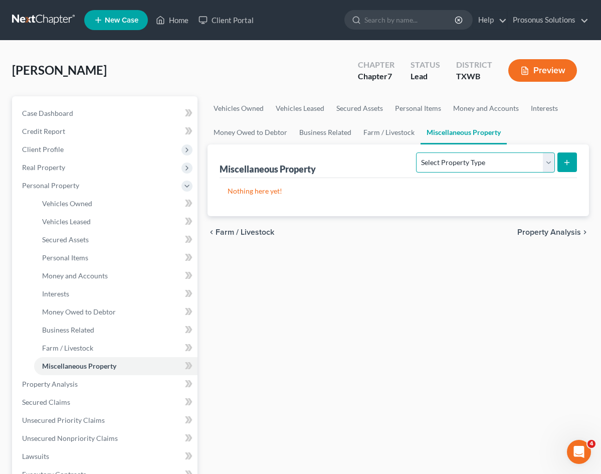
click at [480, 170] on select "Select Property Type Assigned for Creditor Benefit Within 1 Year Holding for An…" at bounding box center [485, 162] width 138 height 20
click at [479, 326] on div "Vehicles Owned Vehicles Leased Secured Assets Personal Items Money and Accounts…" at bounding box center [399, 385] width 392 height 579
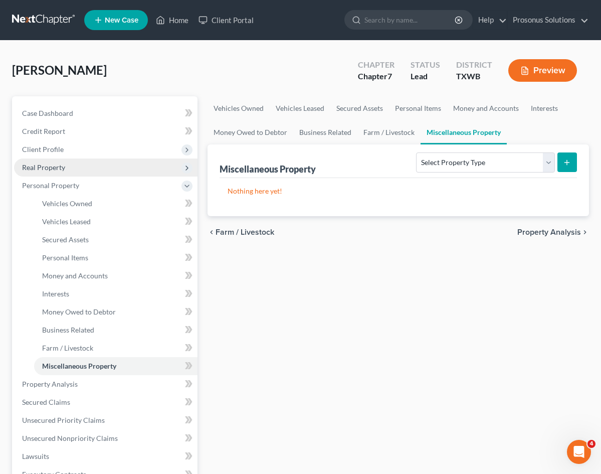
click at [44, 166] on span "Real Property" at bounding box center [43, 167] width 43 height 9
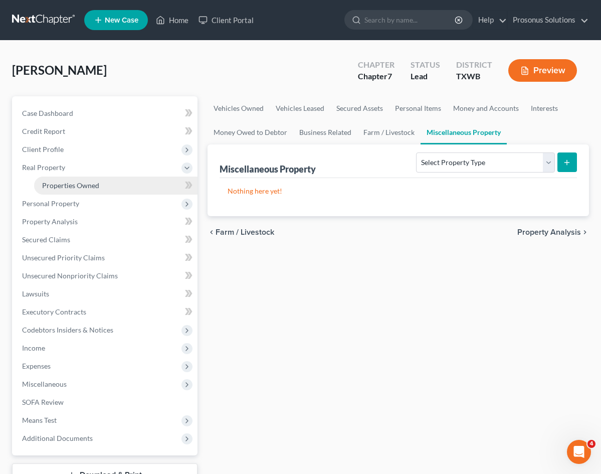
click at [67, 180] on link "Properties Owned" at bounding box center [116, 186] width 164 height 18
